Goal: Transaction & Acquisition: Purchase product/service

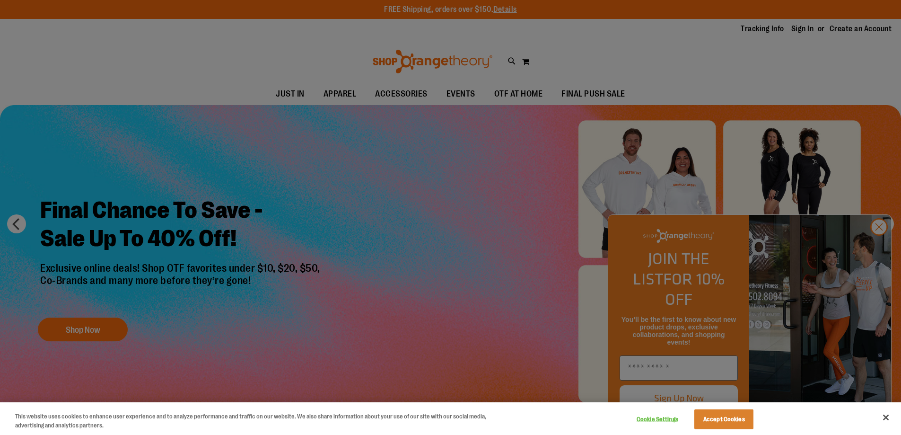
click at [875, 244] on div at bounding box center [450, 217] width 901 height 435
drag, startPoint x: 885, startPoint y: 414, endPoint x: 883, endPoint y: 407, distance: 7.3
click at [884, 414] on button "Close" at bounding box center [886, 417] width 21 height 21
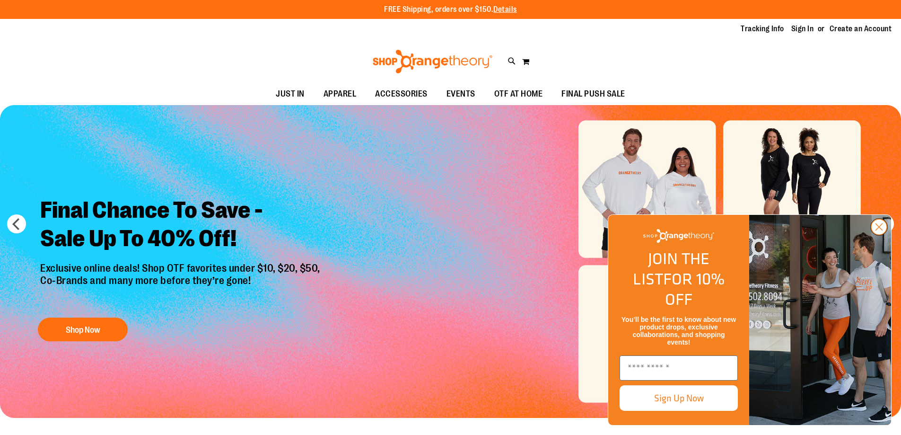
click at [878, 230] on icon "Close dialog" at bounding box center [879, 227] width 7 height 7
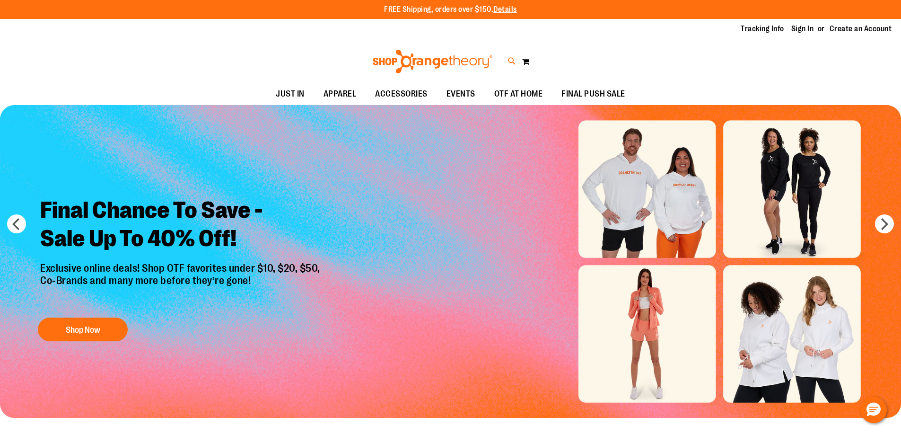
click at [512, 59] on icon at bounding box center [512, 61] width 8 height 11
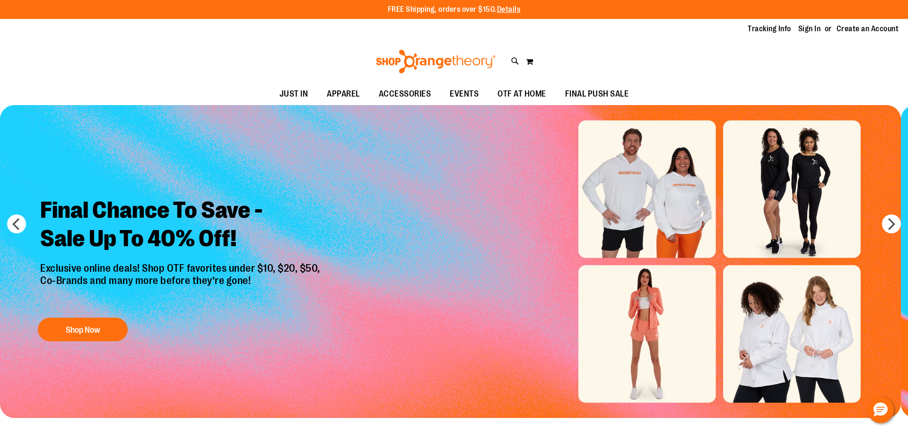
type input "*********"
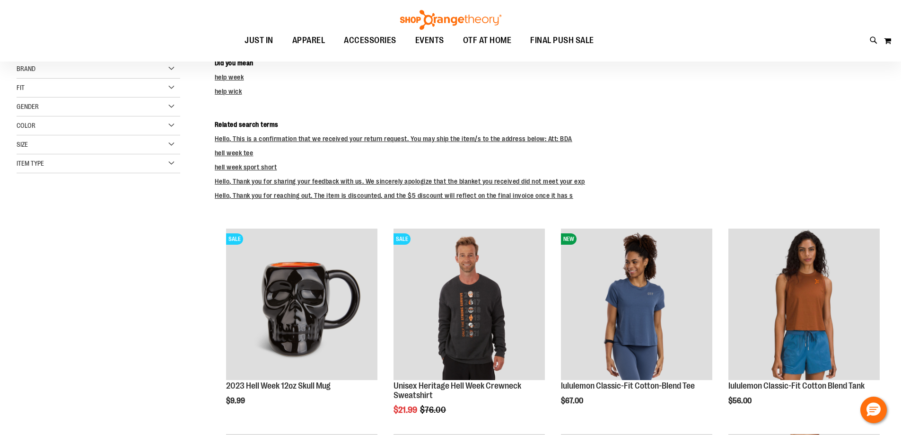
scroll to position [47, 0]
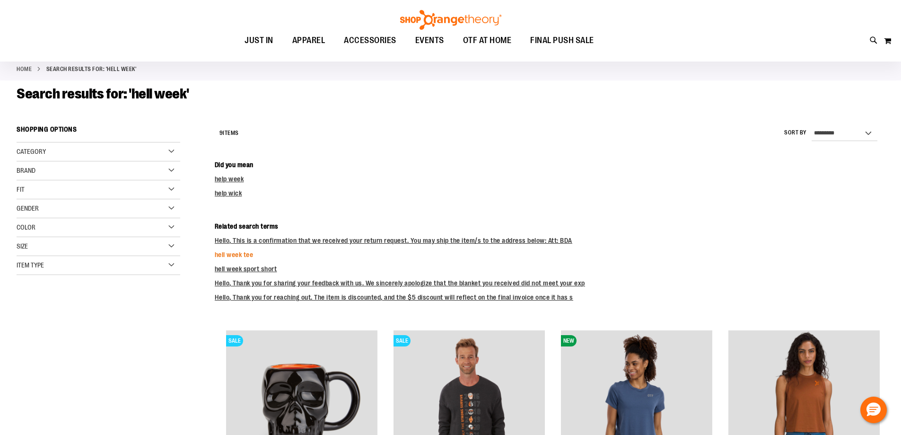
click at [251, 257] on link "hell week tee" at bounding box center [234, 255] width 39 height 8
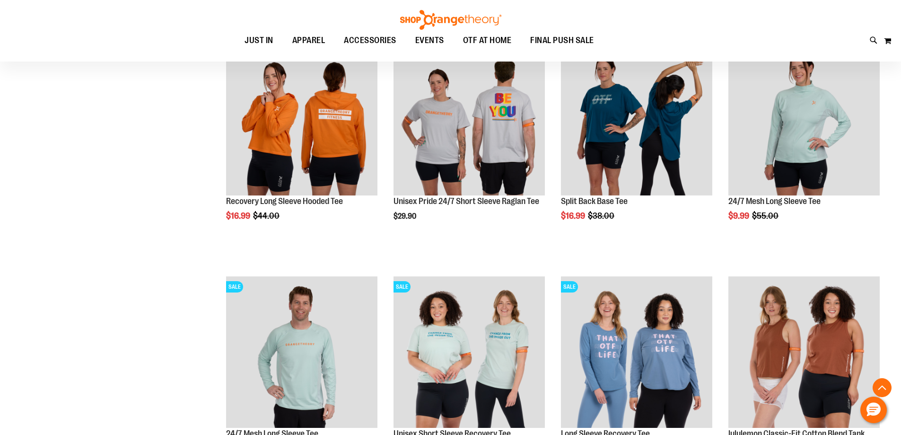
scroll to position [3121, 0]
